Goal: Transaction & Acquisition: Purchase product/service

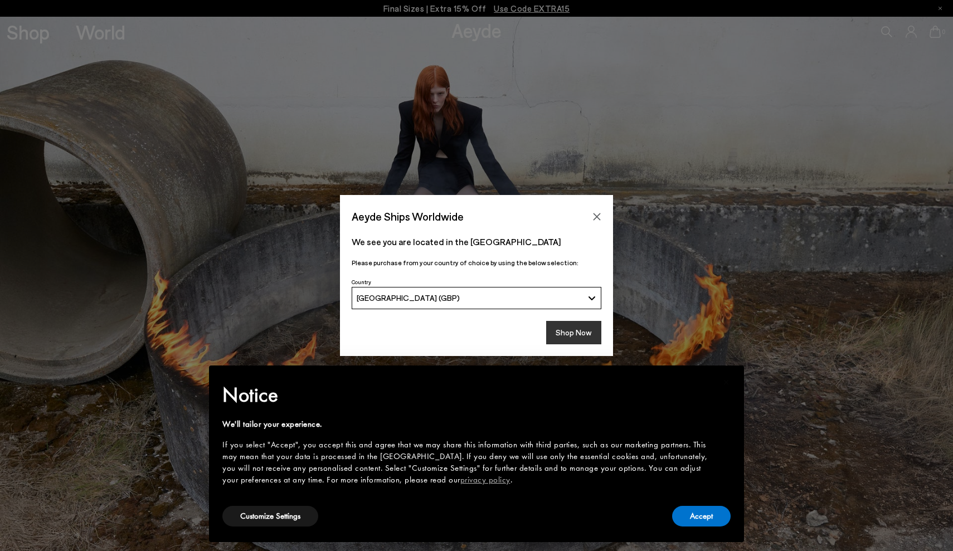
click at [575, 341] on button "Shop Now" at bounding box center [573, 332] width 55 height 23
